Goal: Obtain resource: Download file/media

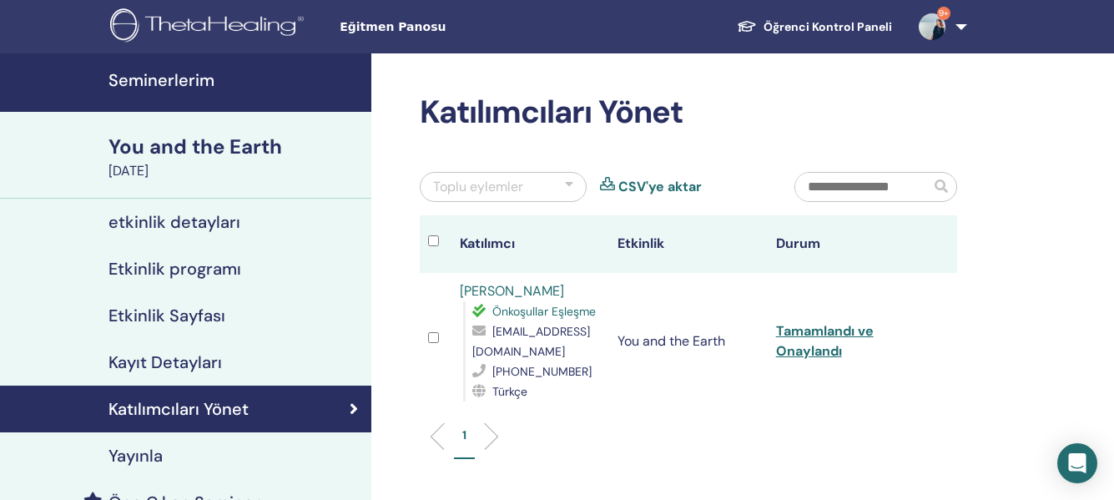
click at [223, 153] on div "You and the Earth" at bounding box center [234, 147] width 253 height 28
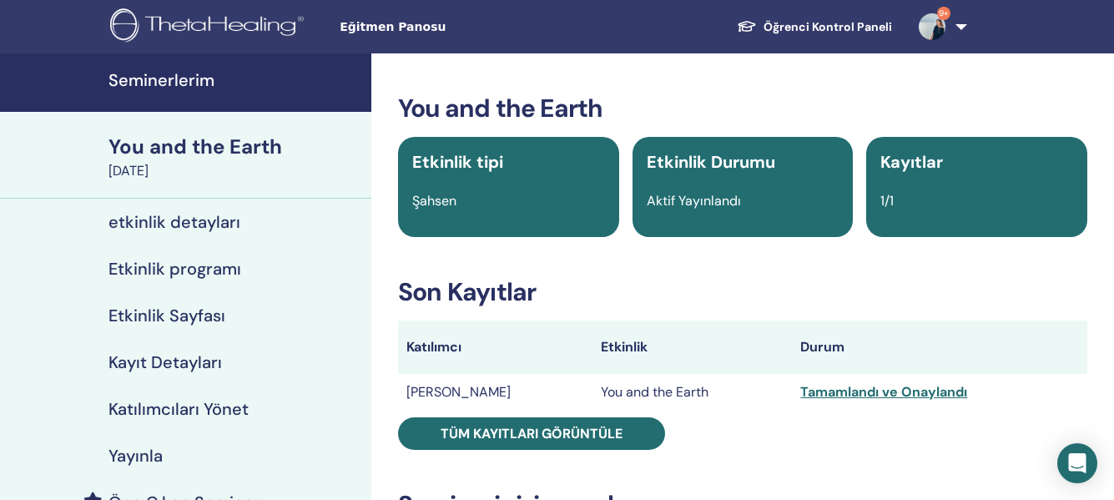
click at [205, 230] on h4 "etkinlik detayları" at bounding box center [174, 222] width 132 height 20
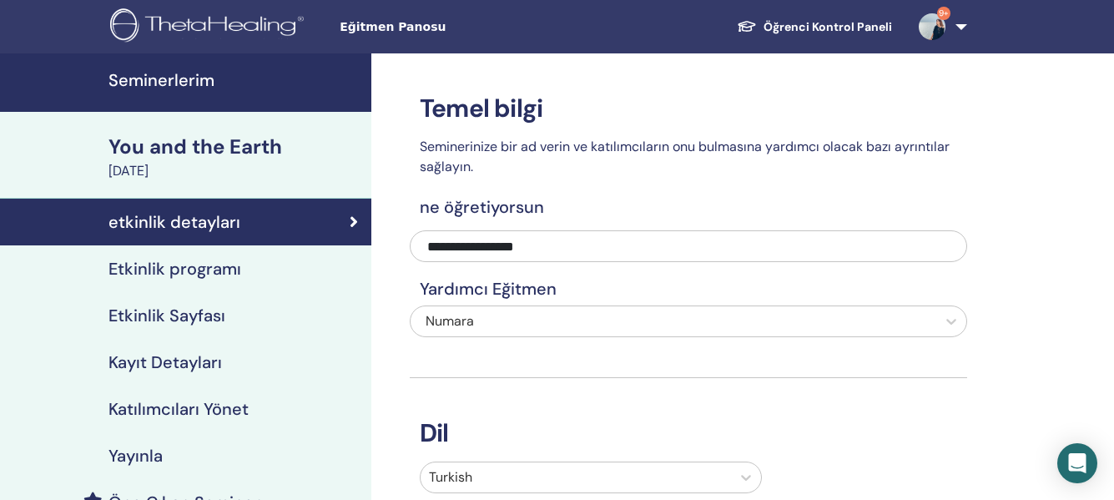
click at [202, 85] on h4 "Seminerlerim" at bounding box center [234, 80] width 253 height 20
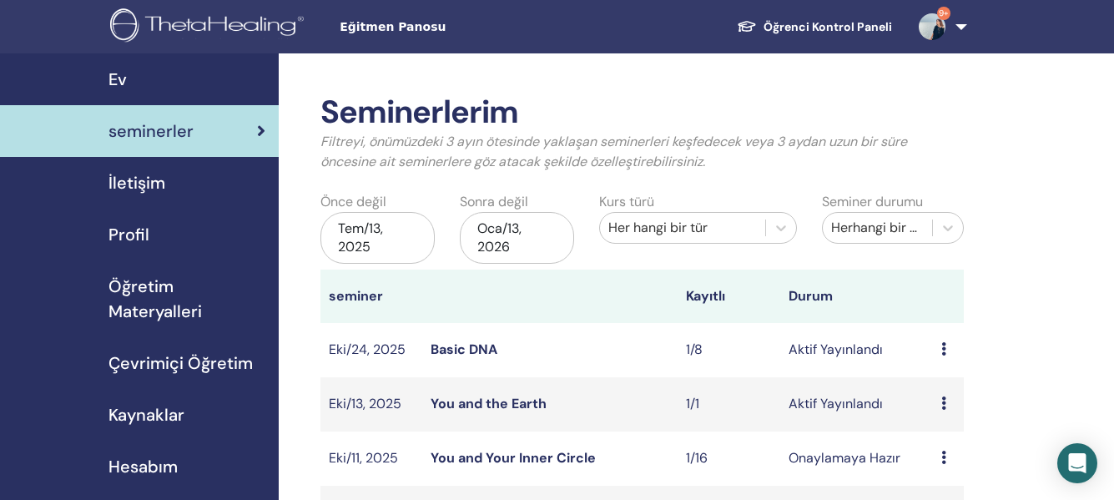
click at [169, 299] on span "Öğretim Materyalleri" at bounding box center [186, 299] width 157 height 50
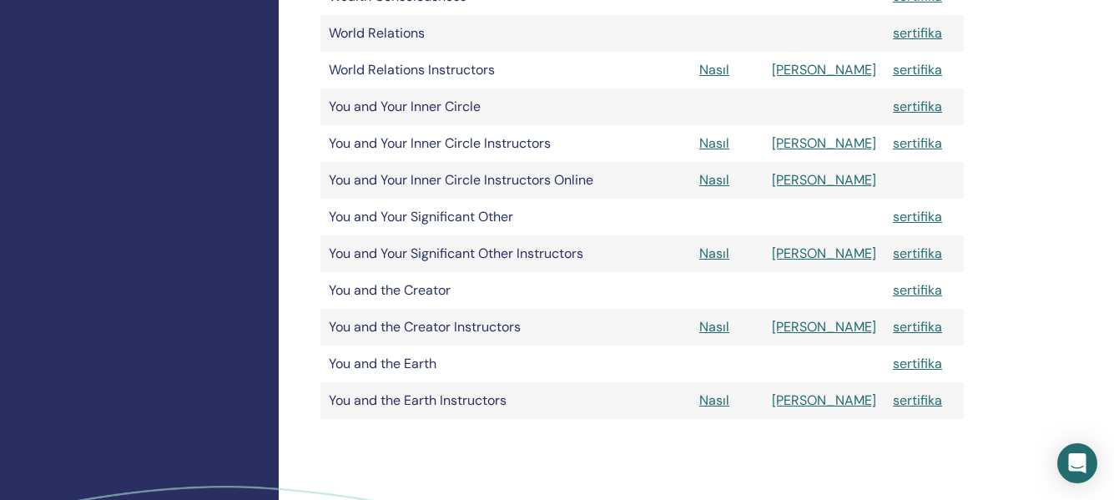
scroll to position [1706, 0]
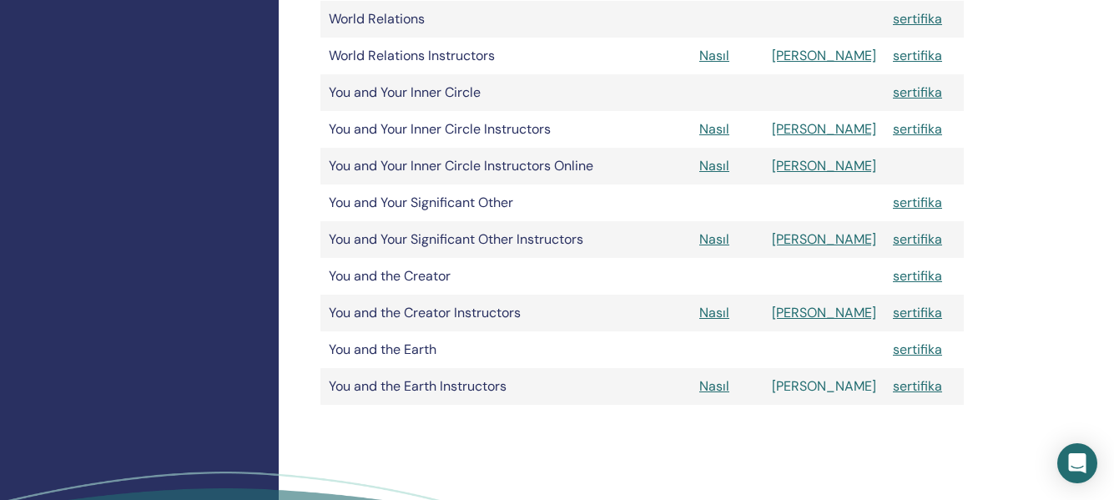
click at [832, 385] on link "[PERSON_NAME]" at bounding box center [824, 386] width 104 height 18
